Goal: Navigation & Orientation: Find specific page/section

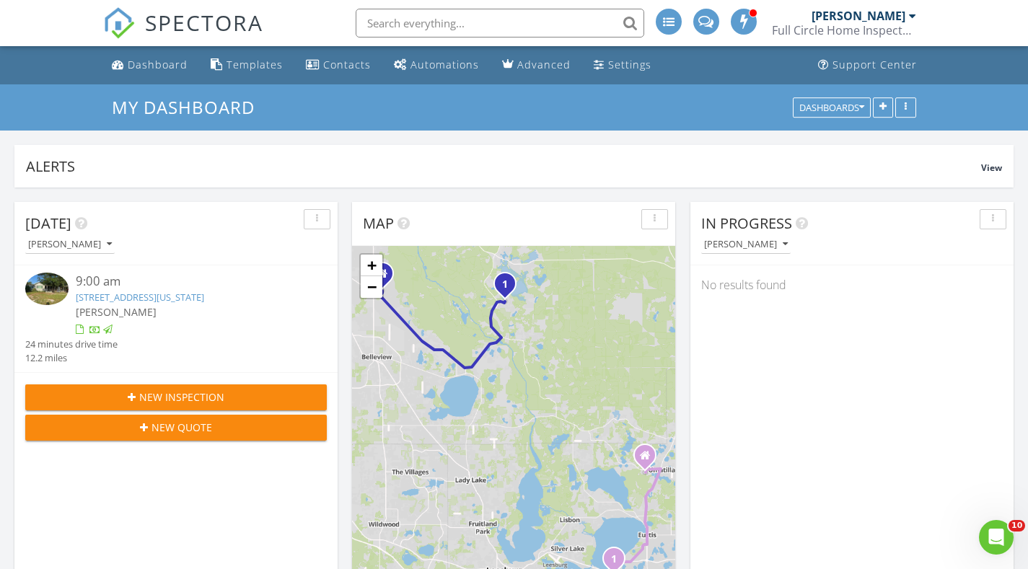
scroll to position [1335, 1050]
click at [265, 19] on div "SPECTORA Taylor Reynolds Full Circle Home Inspectors Role: Inspector Change Rol…" at bounding box center [514, 23] width 822 height 46
click at [252, 19] on span "SPECTORA" at bounding box center [204, 22] width 118 height 30
click at [180, 20] on span "SPECTORA" at bounding box center [204, 22] width 118 height 30
